Goal: Navigation & Orientation: Go to known website

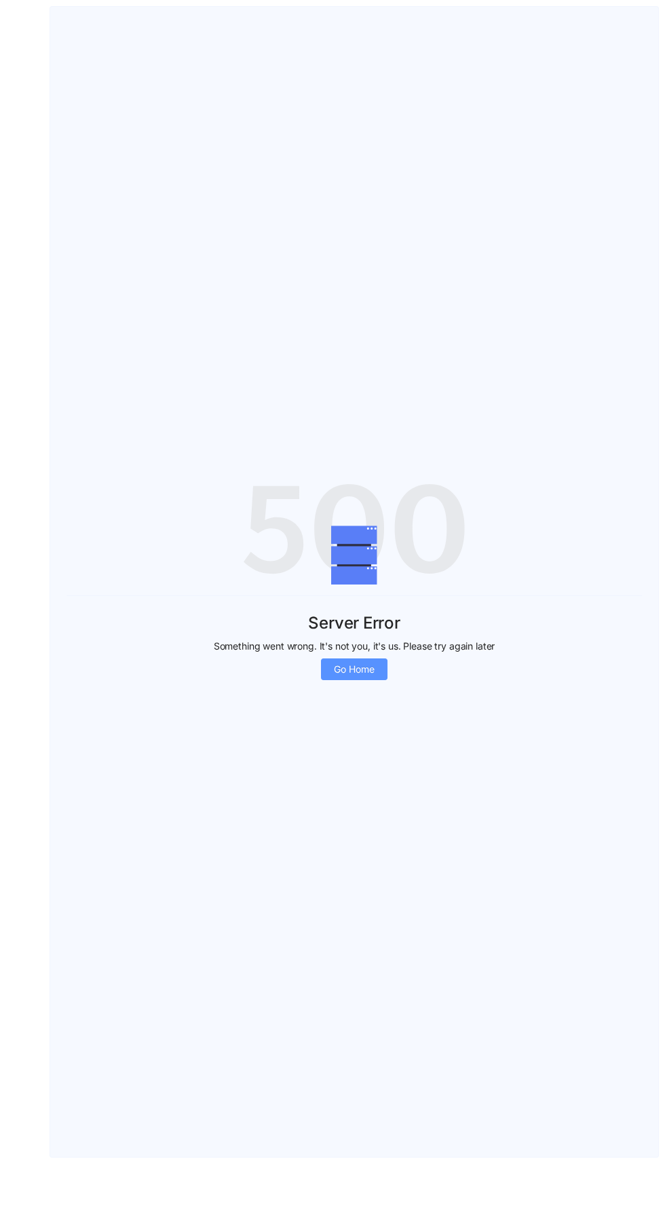
click at [349, 677] on span "Go Home" at bounding box center [354, 669] width 41 height 15
